Goal: Find contact information: Find contact information

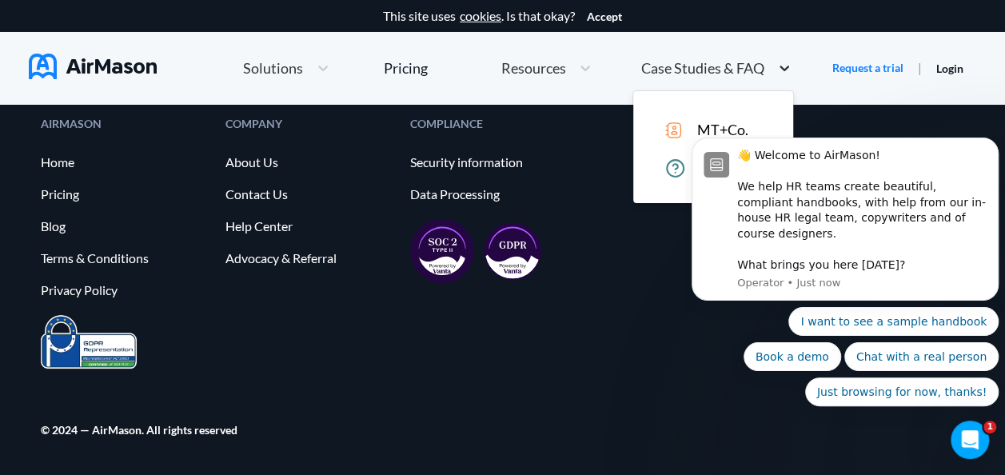
click at [788, 66] on icon at bounding box center [785, 69] width 10 height 6
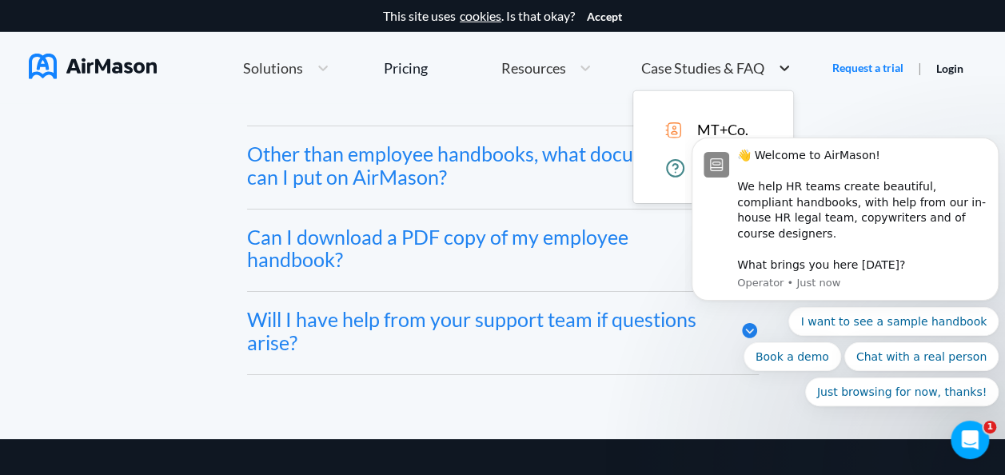
click at [788, 66] on icon at bounding box center [785, 69] width 10 height 6
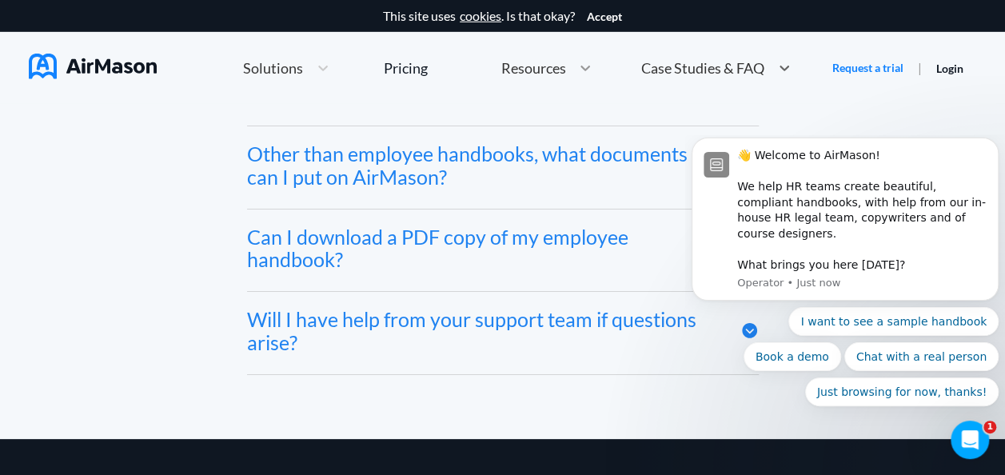
scroll to position [8035, 0]
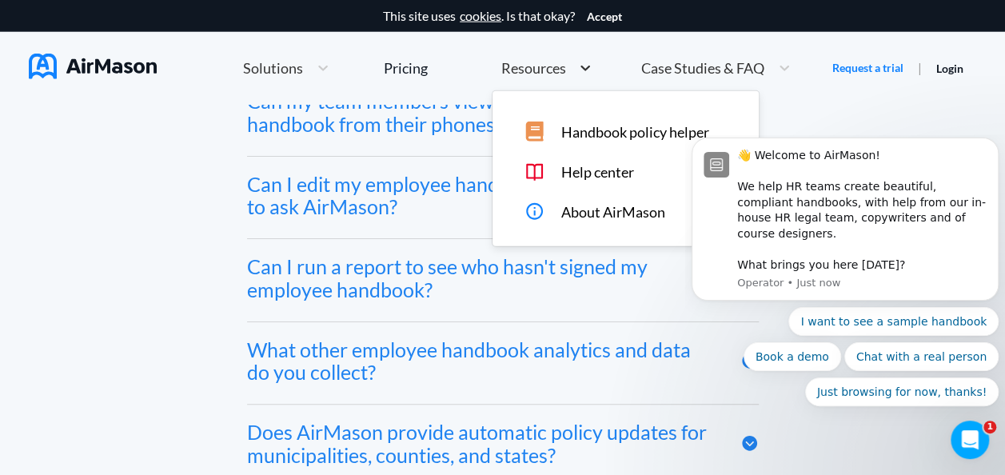
click at [571, 67] on div at bounding box center [585, 68] width 29 height 16
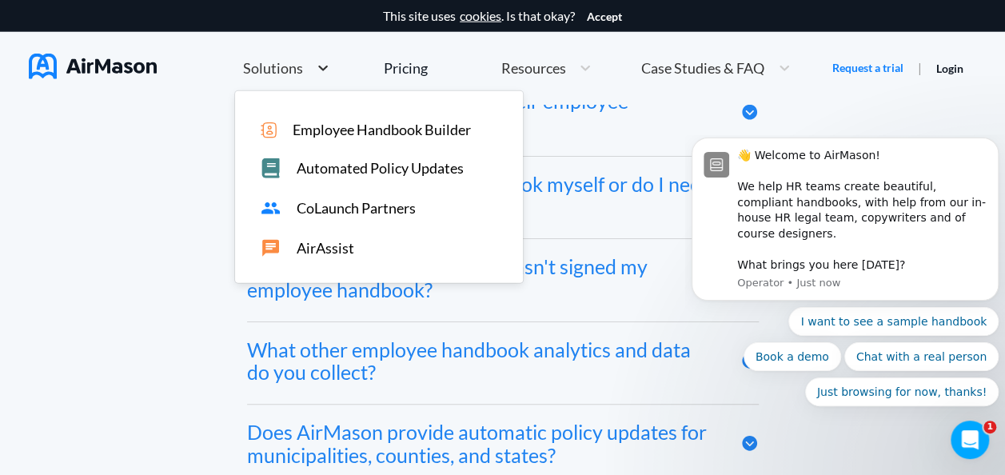
click at [320, 65] on icon at bounding box center [323, 68] width 16 height 16
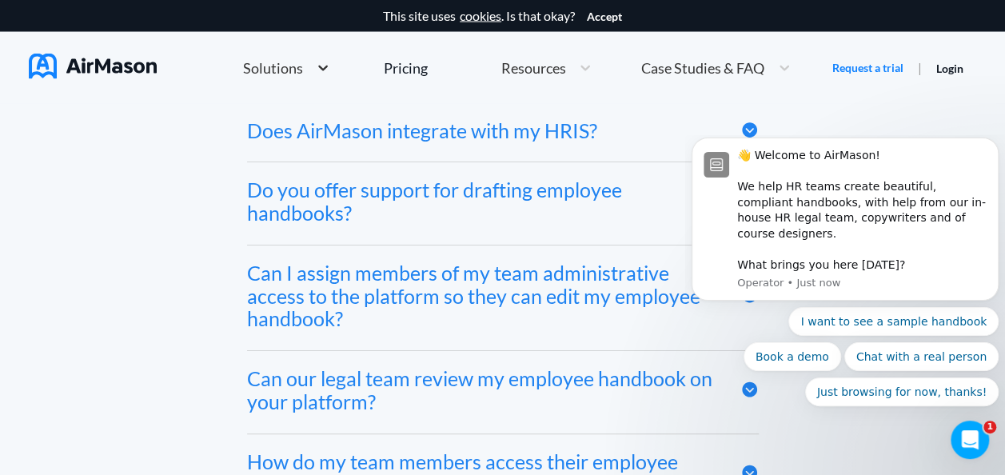
click at [320, 65] on icon at bounding box center [323, 68] width 16 height 16
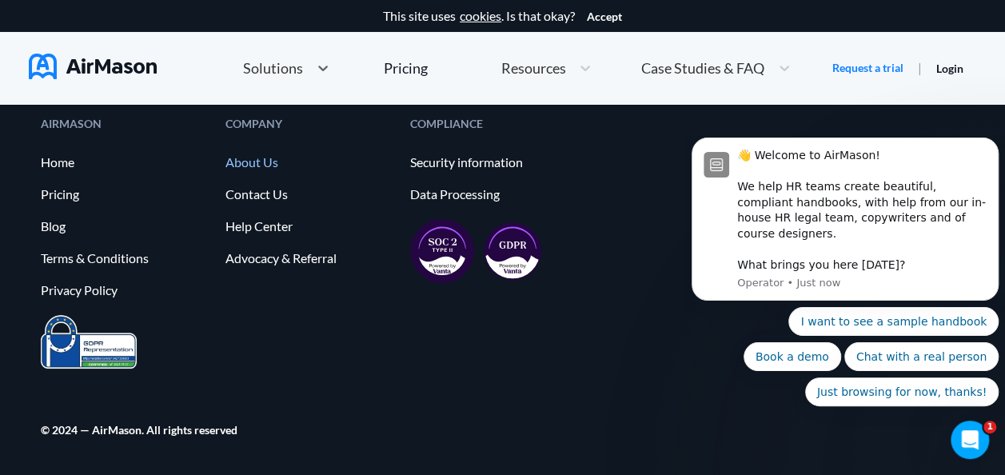
click at [262, 163] on link "About Us" at bounding box center [310, 162] width 169 height 14
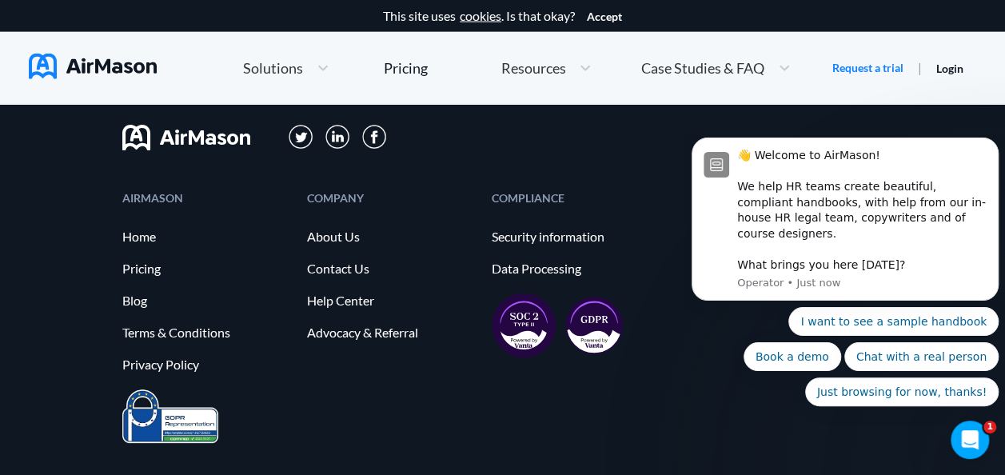
scroll to position [1935, 0]
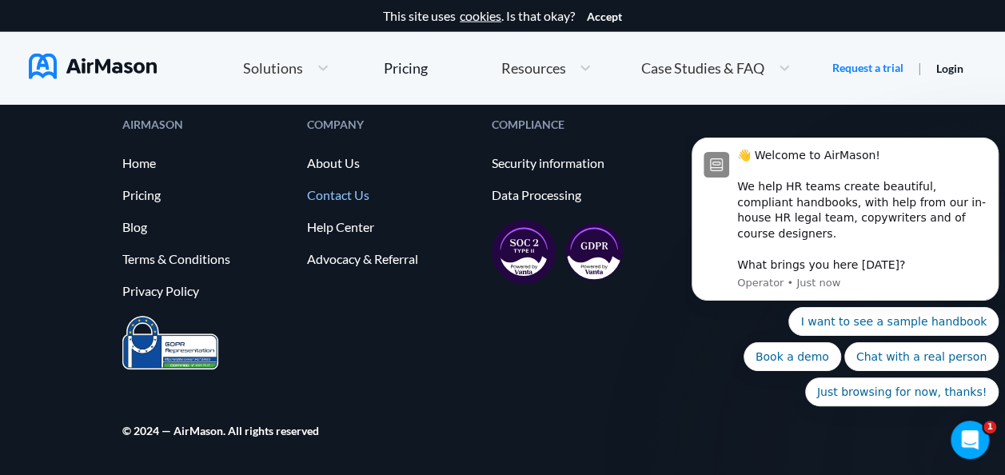
click at [350, 190] on link "Contact Us" at bounding box center [391, 195] width 169 height 14
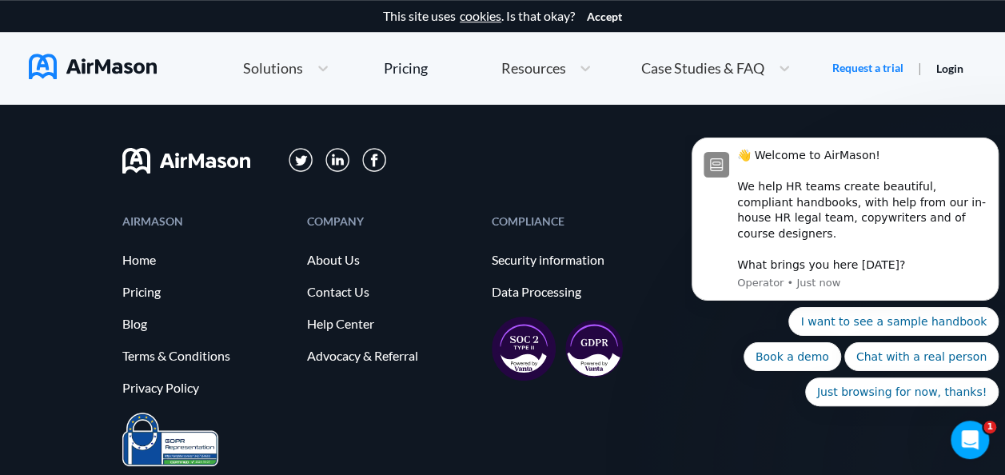
scroll to position [577, 0]
